Goal: Task Accomplishment & Management: Use online tool/utility

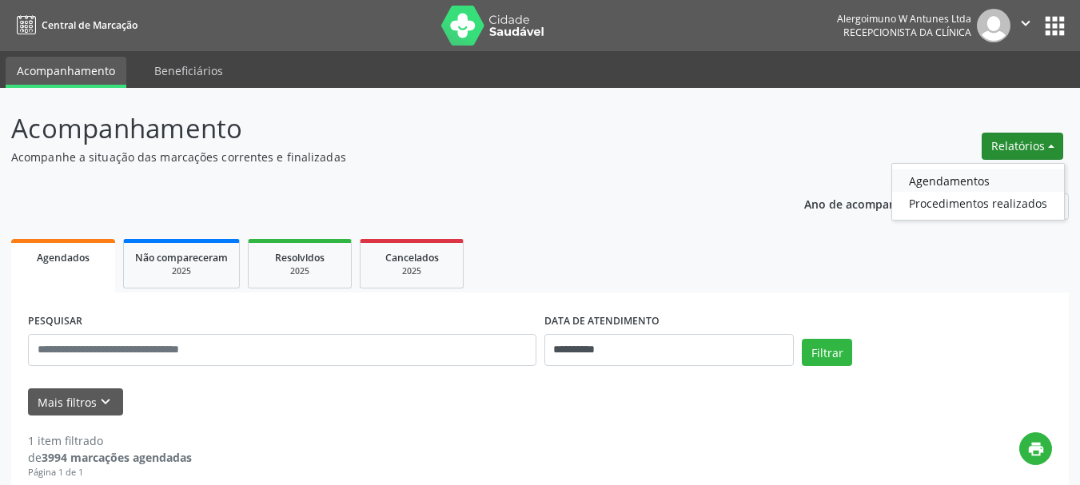
click at [920, 180] on link "Agendamentos" at bounding box center [978, 180] width 172 height 22
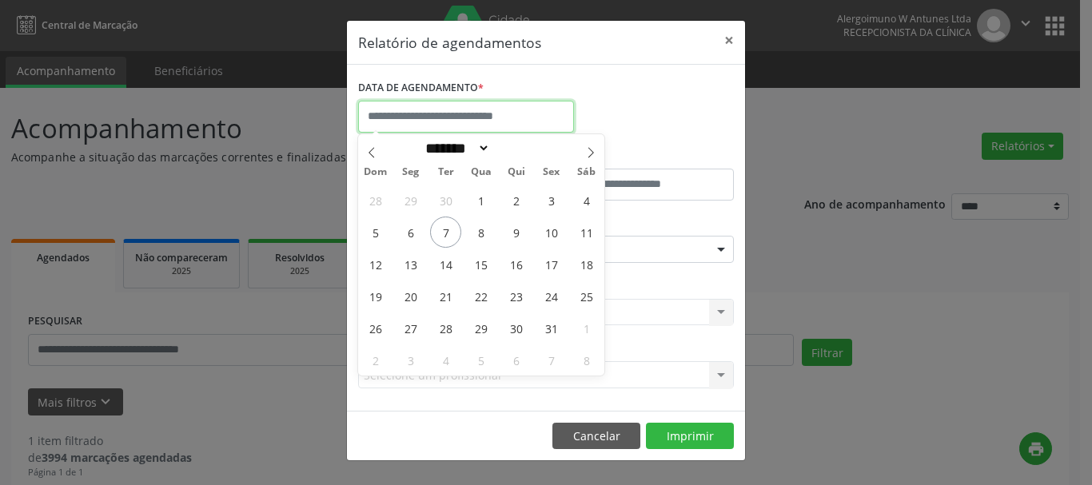
click at [480, 123] on input "text" at bounding box center [466, 117] width 216 height 32
click at [527, 236] on span "9" at bounding box center [515, 232] width 31 height 31
type input "**********"
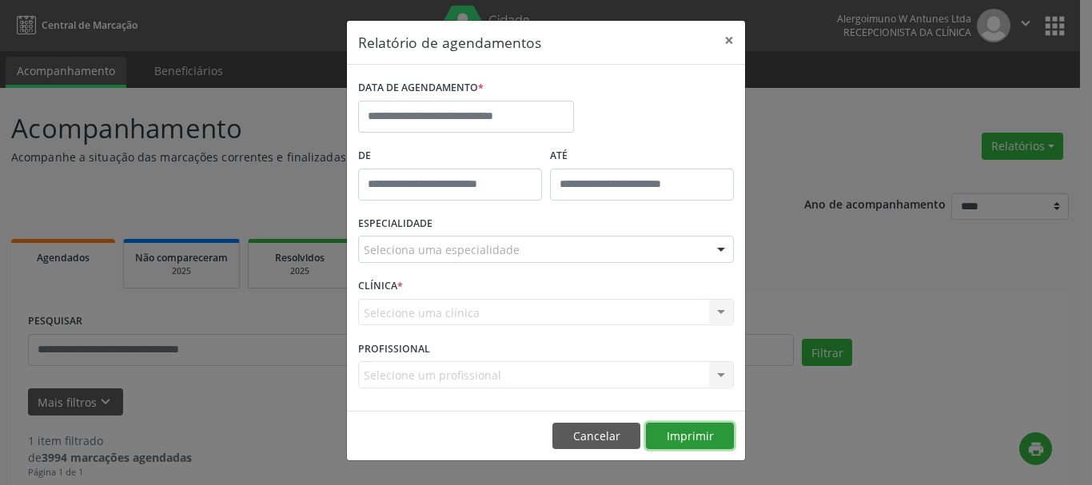
click at [698, 429] on button "Imprimir" at bounding box center [690, 436] width 88 height 27
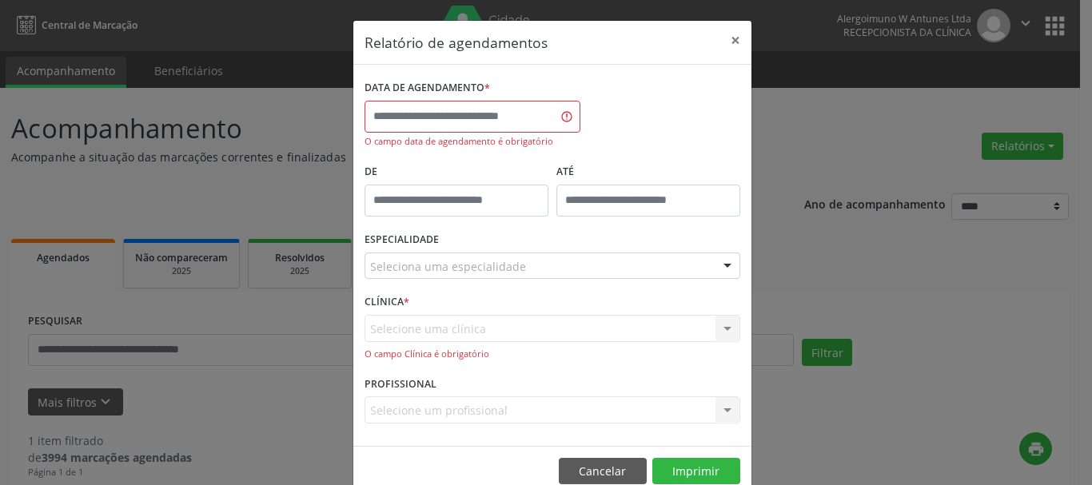
click at [508, 94] on div "DATA DE AGENDAMENTO *" at bounding box center [472, 88] width 216 height 25
click at [513, 109] on input "text" at bounding box center [472, 117] width 216 height 32
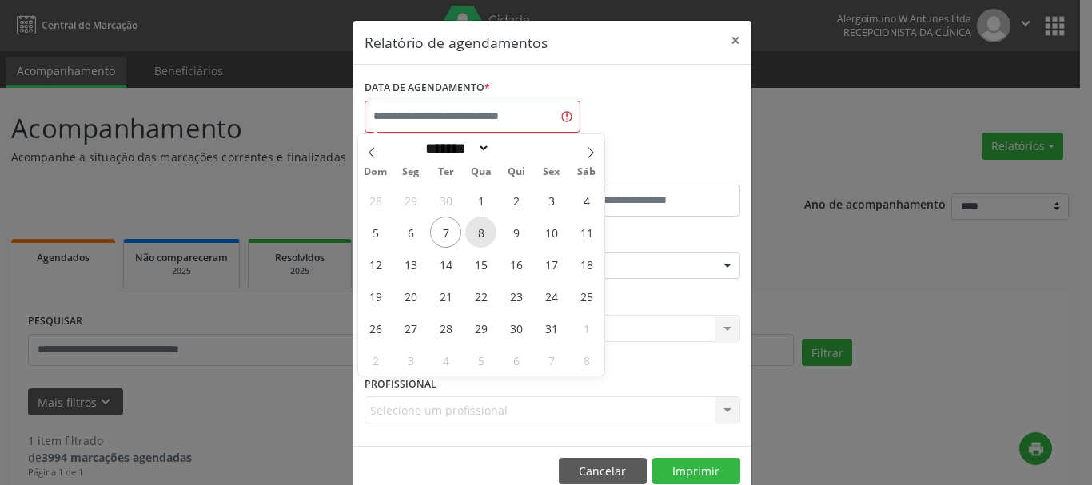
click at [476, 237] on span "8" at bounding box center [480, 232] width 31 height 31
type input "**********"
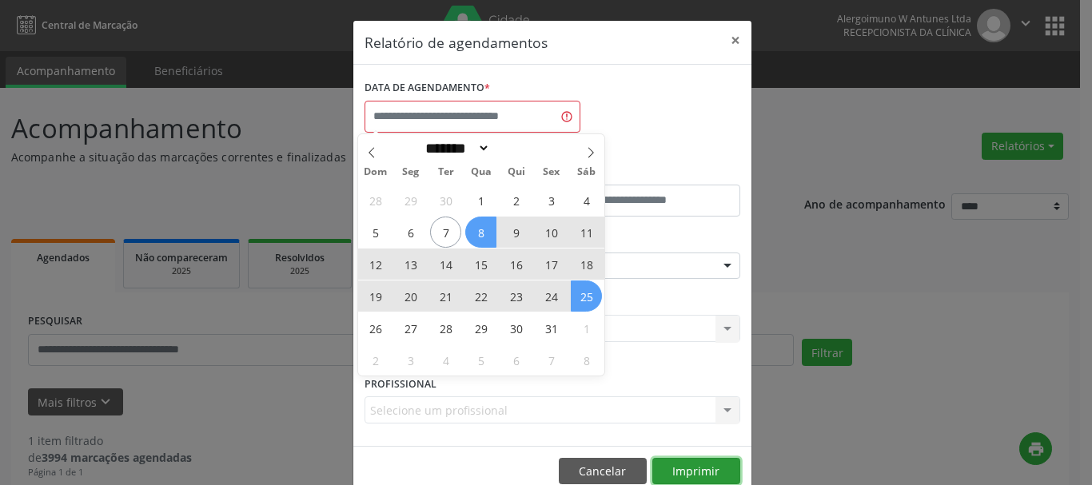
click at [686, 467] on button "Imprimir" at bounding box center [696, 471] width 88 height 27
select select "*"
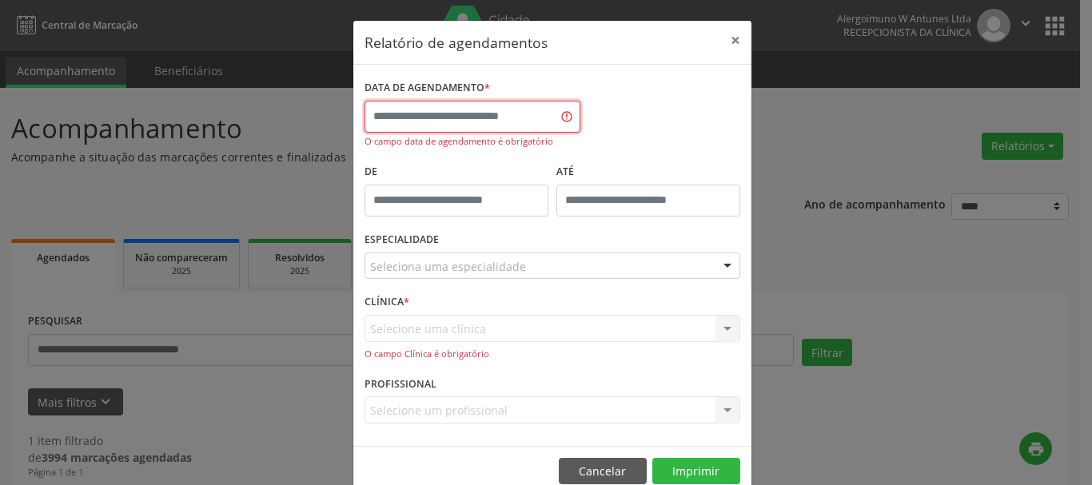
click at [452, 116] on input "text" at bounding box center [472, 117] width 216 height 32
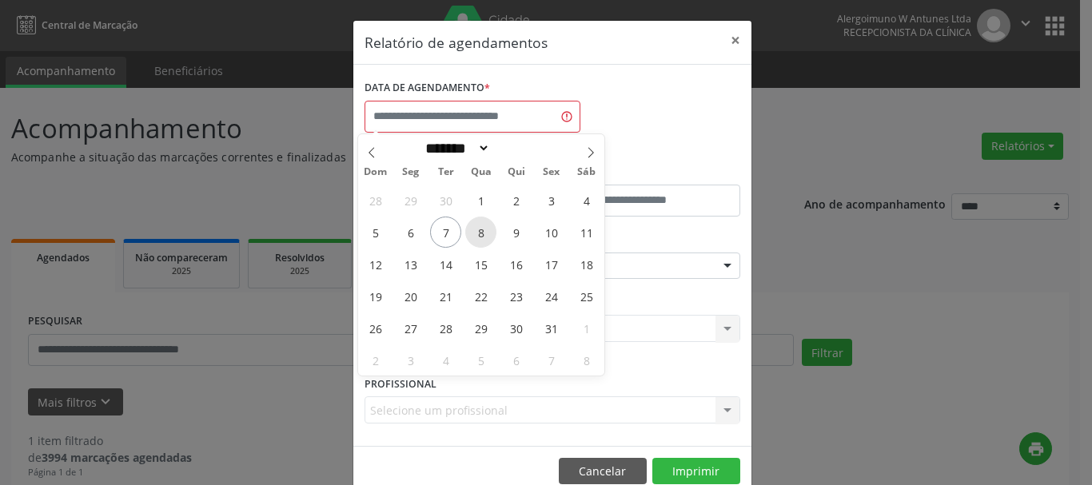
click at [485, 241] on span "8" at bounding box center [480, 232] width 31 height 31
type input "**********"
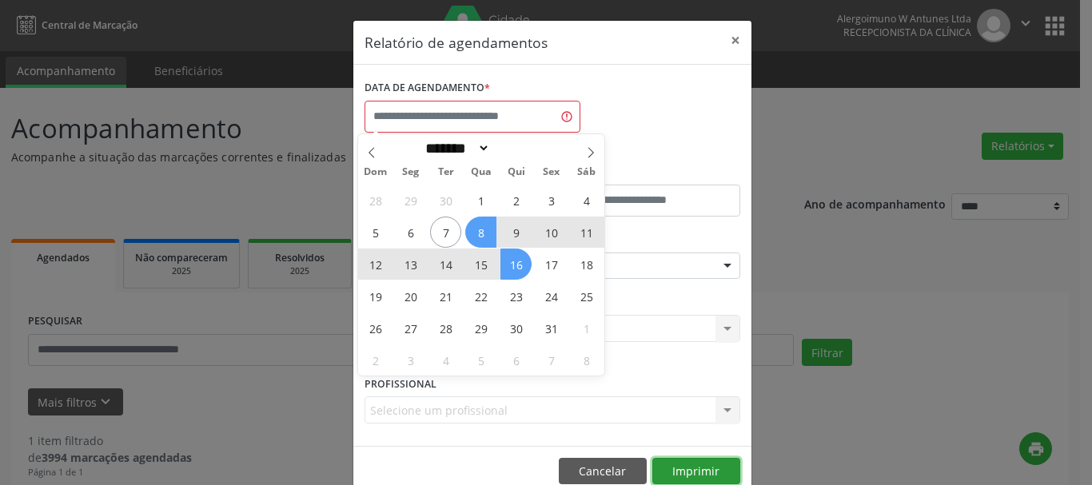
click at [686, 466] on button "Imprimir" at bounding box center [696, 471] width 88 height 27
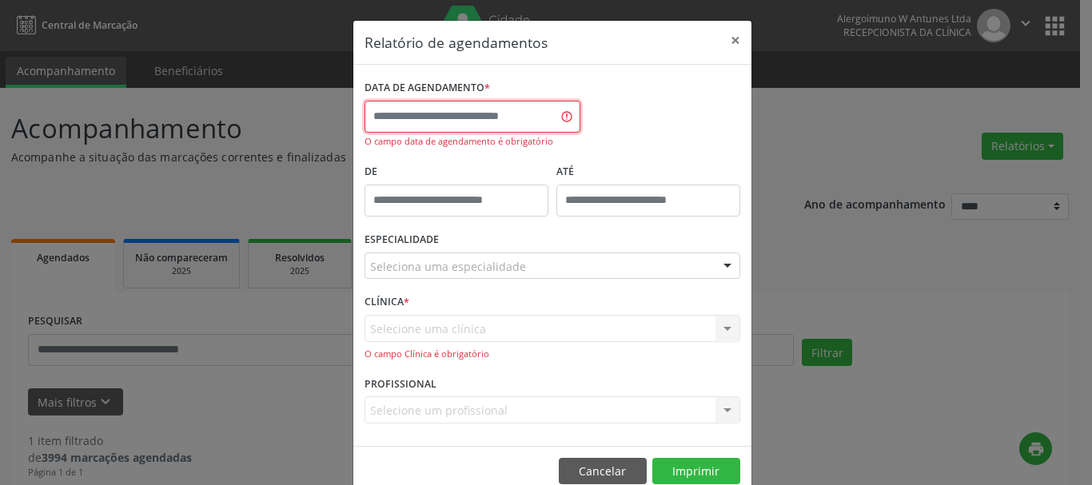
click at [565, 119] on input "text" at bounding box center [472, 117] width 216 height 32
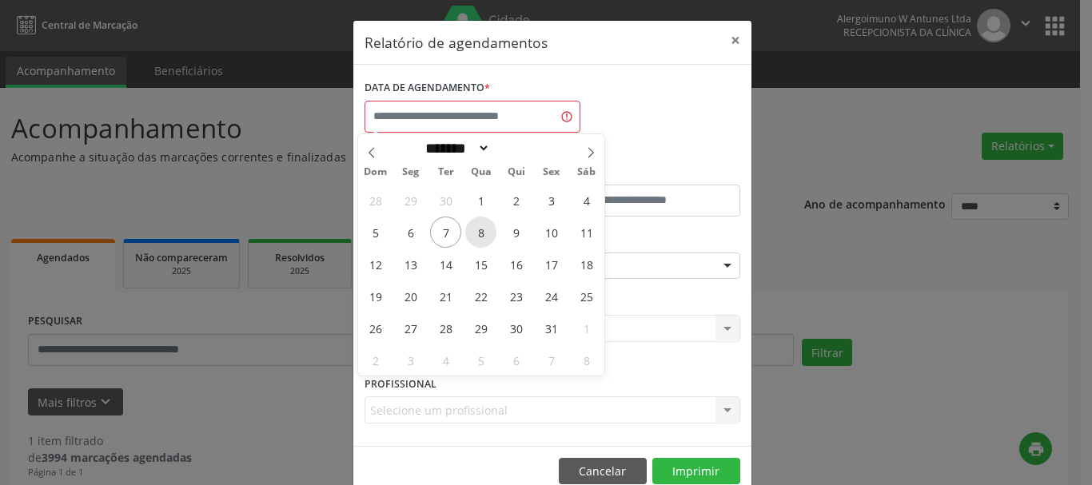
click at [493, 225] on div "28 29 30 1 2 3 4 5 6 7 8 9 10 11 12 13 14 15 16 17 18 19 20 21 22 23 24 25 26 2…" at bounding box center [481, 280] width 246 height 192
click at [490, 227] on span "8" at bounding box center [480, 232] width 31 height 31
type input "**********"
click at [521, 231] on span "9" at bounding box center [515, 232] width 31 height 31
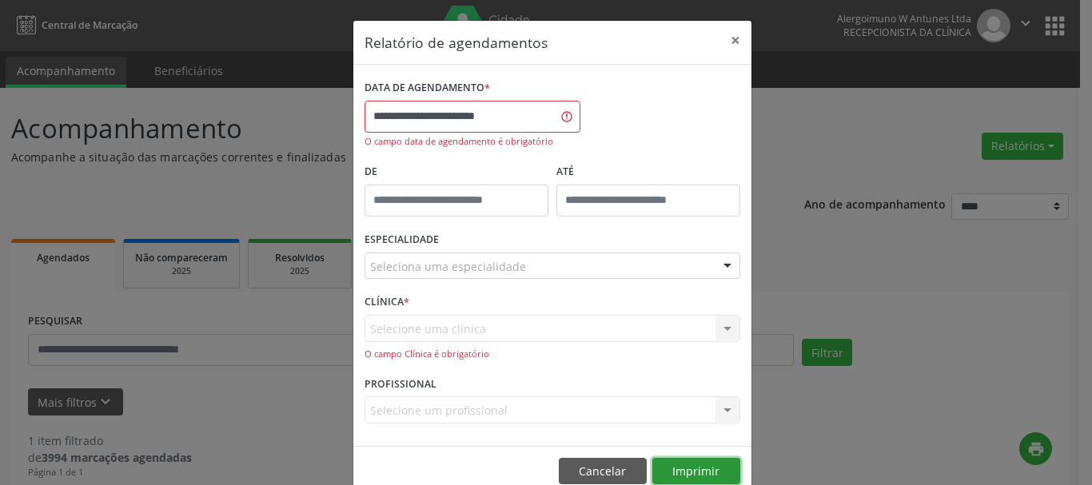
click at [695, 462] on button "Imprimir" at bounding box center [696, 471] width 88 height 27
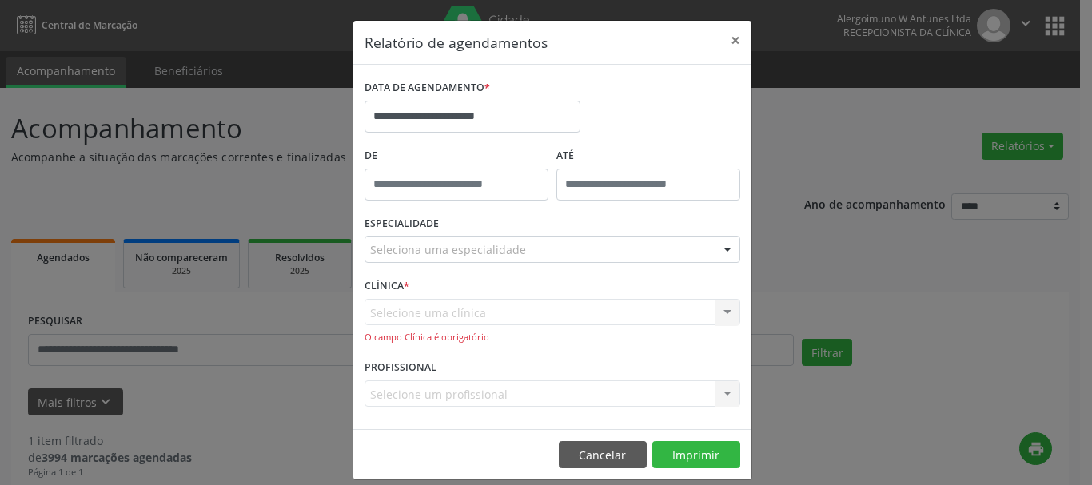
drag, startPoint x: 433, startPoint y: 245, endPoint x: 428, endPoint y: 253, distance: 9.8
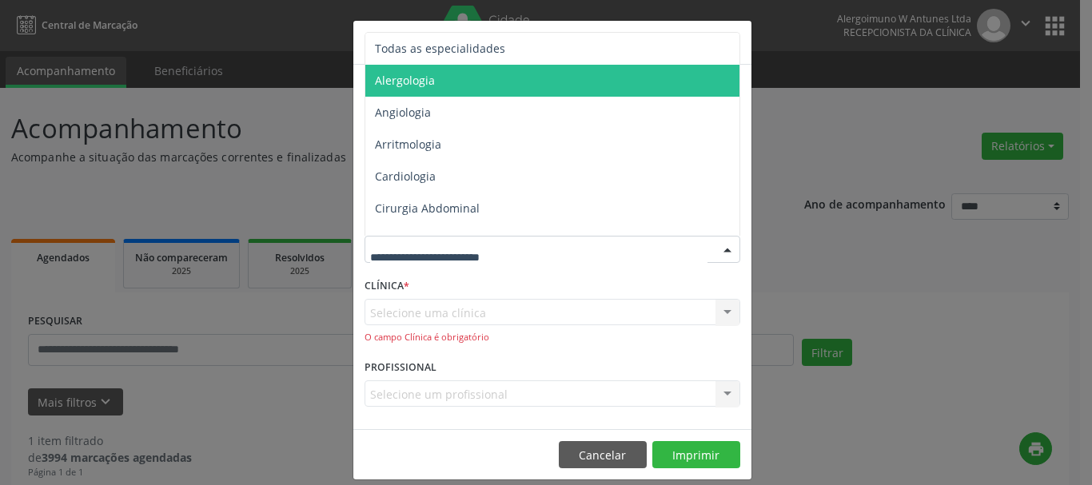
click at [436, 79] on span "Alergologia" at bounding box center [553, 81] width 376 height 32
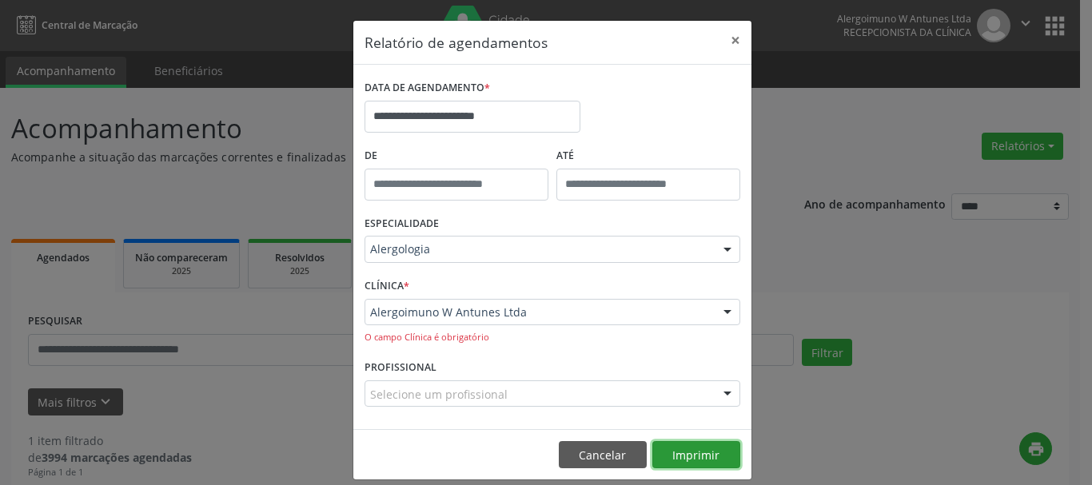
click at [683, 458] on button "Imprimir" at bounding box center [696, 454] width 88 height 27
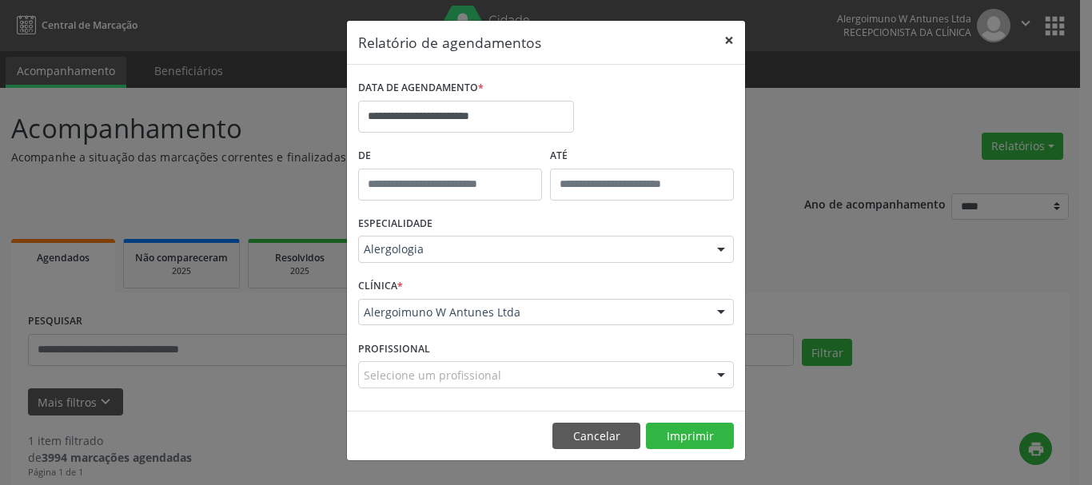
click at [732, 35] on button "×" at bounding box center [729, 40] width 32 height 39
